Goal: Browse casually: Explore the website without a specific task or goal

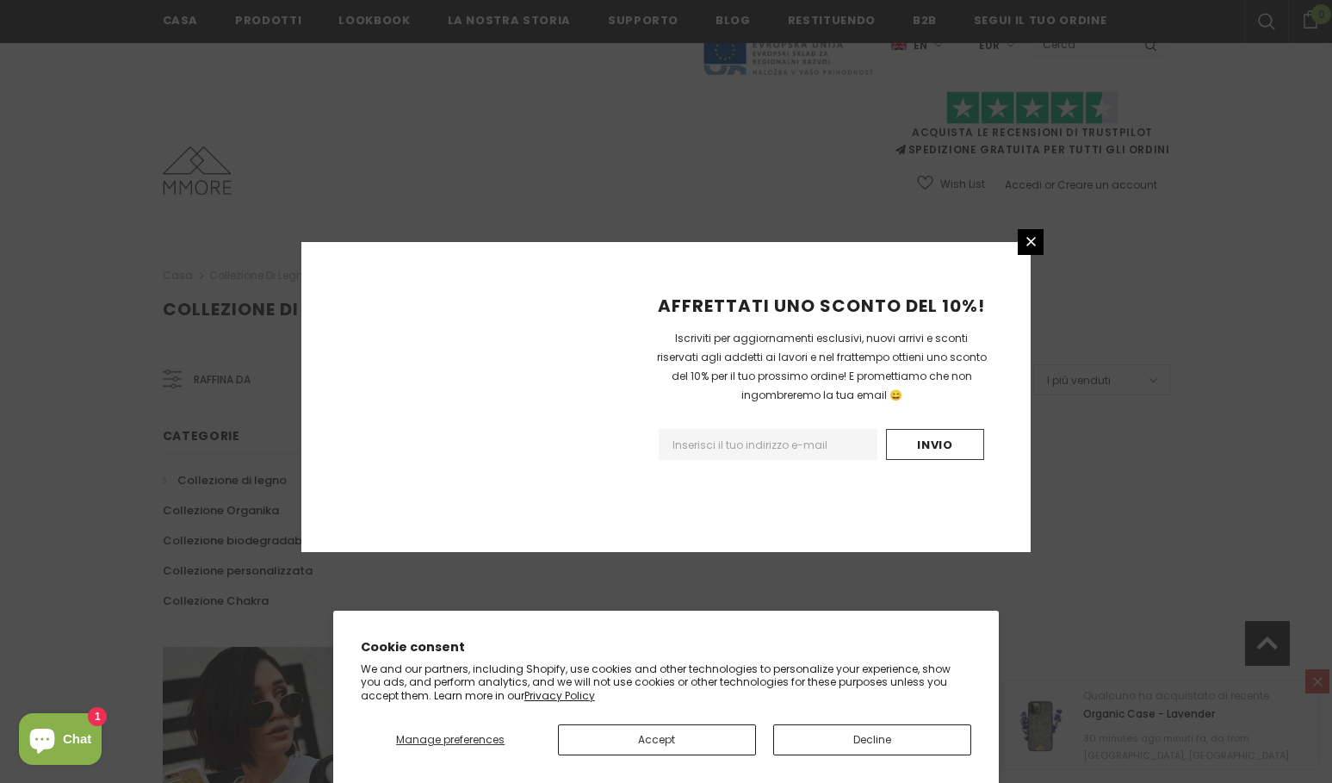
scroll to position [983, 0]
